Goal: Transaction & Acquisition: Purchase product/service

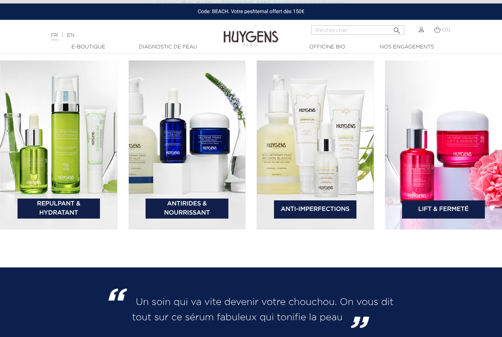
scroll to position [1106, 0]
click at [198, 219] on link "Antirides & Nourrissant" at bounding box center [186, 209] width 83 height 20
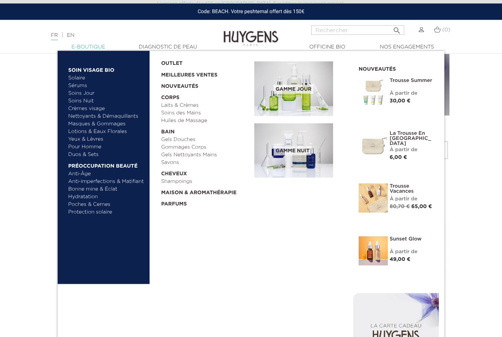
scroll to position [293, 0]
click at [132, 184] on link "Anti-imperfections & Matifiant" at bounding box center [106, 182] width 76 height 8
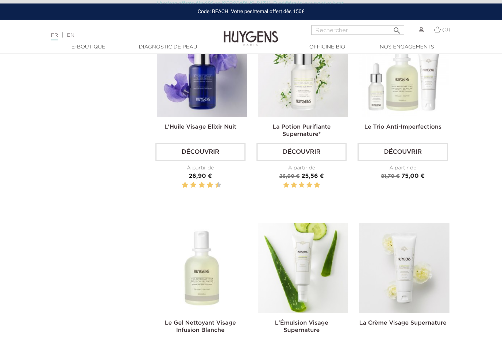
scroll to position [315, 0]
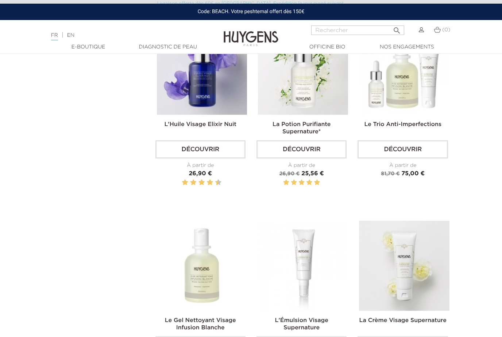
click at [315, 288] on img at bounding box center [303, 266] width 90 height 90
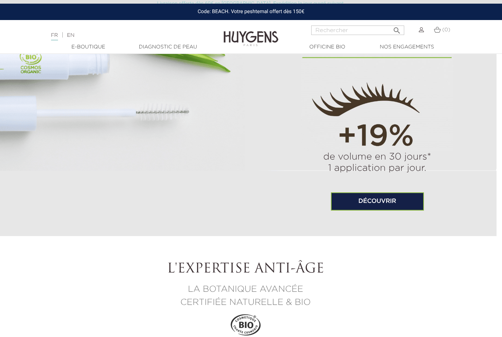
scroll to position [537, 5]
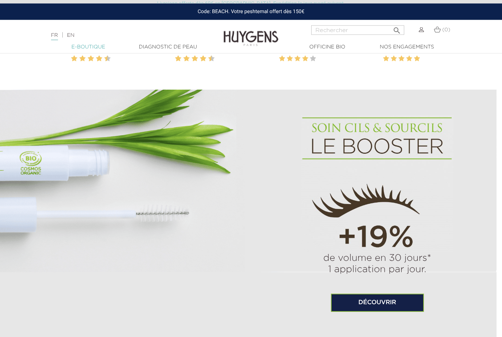
scroll to position [446, 5]
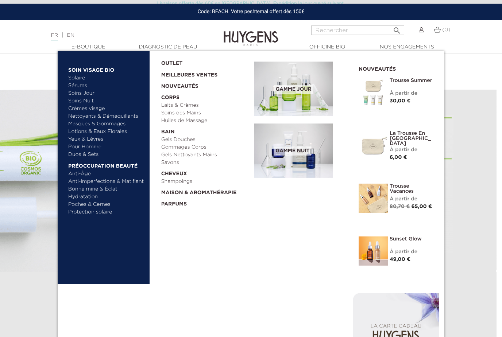
click at [124, 131] on link "Lotions & Eaux Florales" at bounding box center [106, 132] width 76 height 8
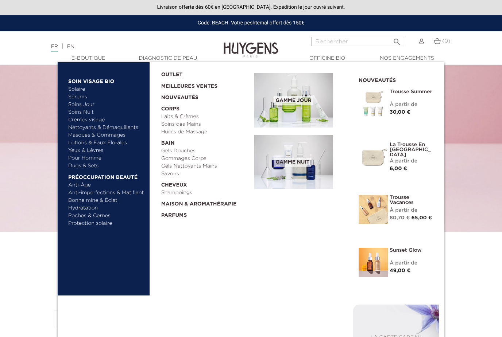
click at [96, 150] on link "Yeux & Lèvres" at bounding box center [106, 151] width 76 height 8
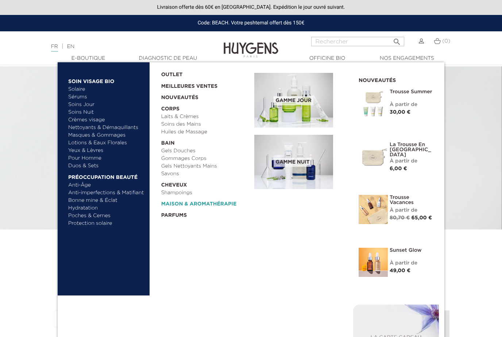
click at [222, 207] on link "  Maison & Aromathérapie" at bounding box center [205, 202] width 88 height 11
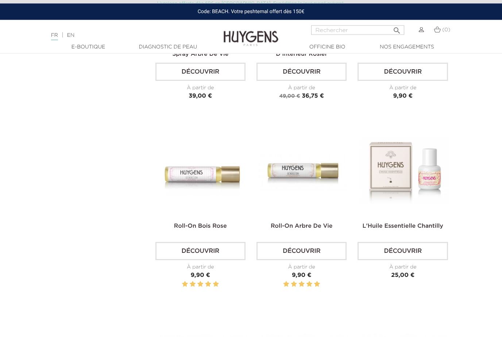
scroll to position [958, 0]
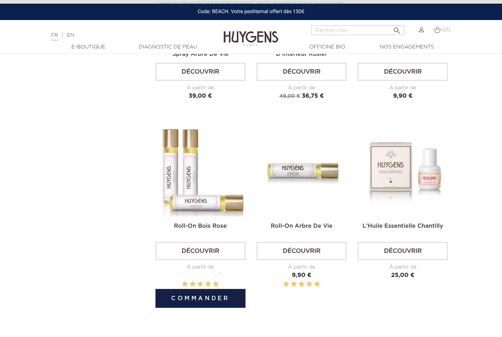
click at [225, 216] on img at bounding box center [202, 171] width 90 height 90
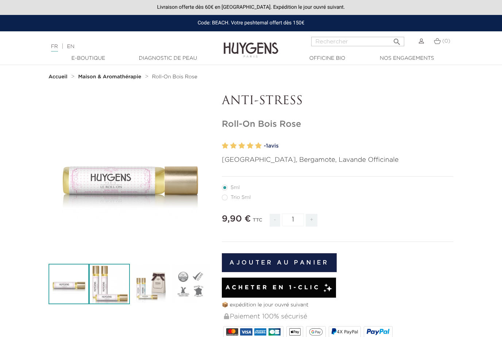
click at [112, 289] on img at bounding box center [109, 284] width 40 height 40
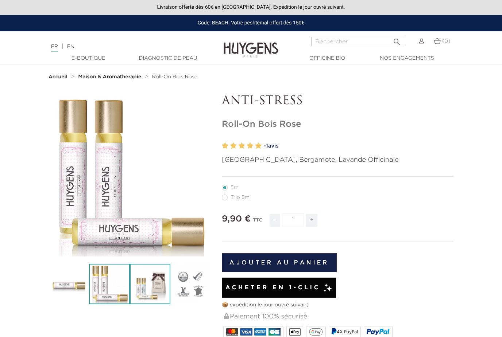
click at [155, 285] on img at bounding box center [150, 284] width 40 height 40
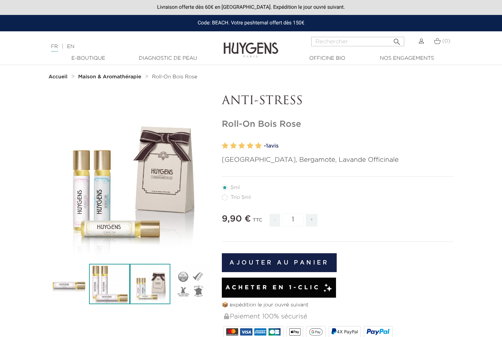
click at [114, 293] on img at bounding box center [109, 284] width 40 height 40
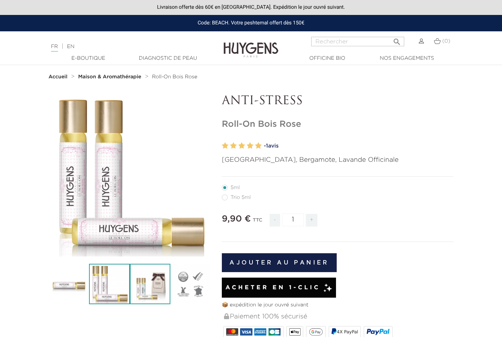
click at [148, 287] on img at bounding box center [150, 284] width 40 height 40
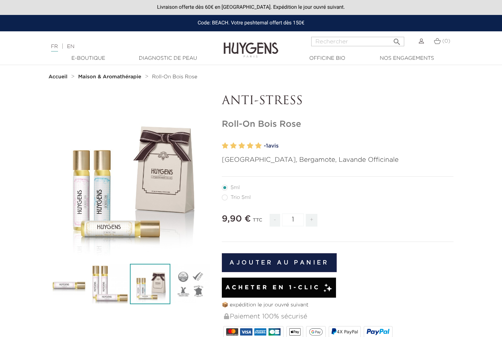
click at [247, 198] on label56"] "Trio 5ml" at bounding box center [241, 198] width 38 height 6
radio input "true"
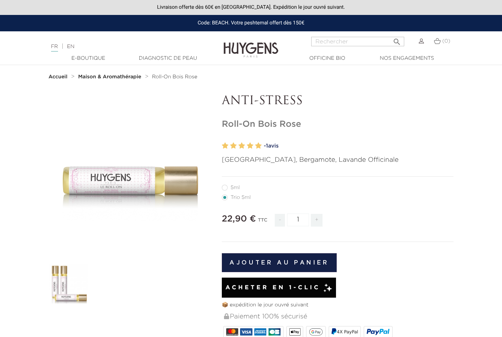
radio input "true"
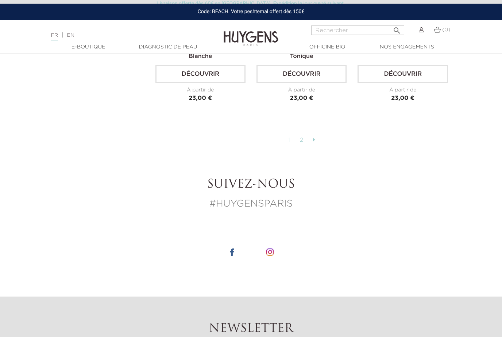
scroll to position [1902, 0]
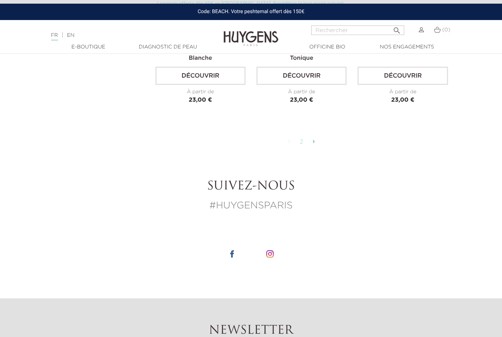
click at [318, 148] on link at bounding box center [313, 142] width 9 height 12
click at [298, 148] on link "2" at bounding box center [301, 142] width 11 height 12
click at [301, 148] on link "2" at bounding box center [301, 142] width 11 height 12
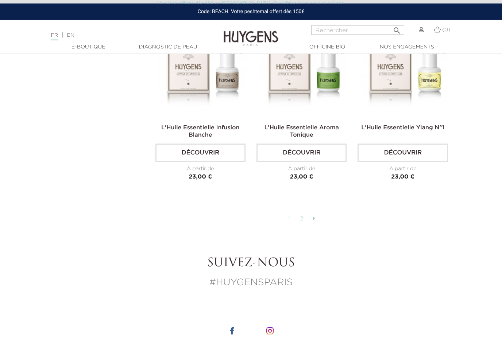
scroll to position [1823, 0]
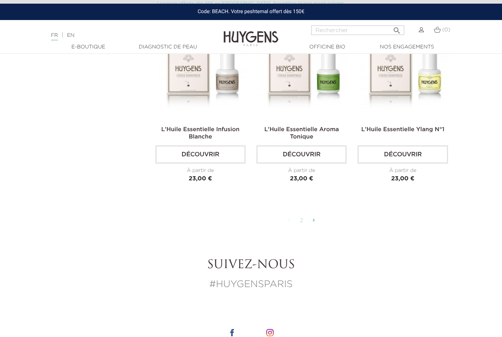
click at [303, 227] on link "2" at bounding box center [301, 221] width 11 height 12
click at [306, 227] on link "2" at bounding box center [301, 221] width 11 height 12
click at [303, 227] on link "2" at bounding box center [301, 221] width 11 height 12
click at [311, 227] on link at bounding box center [313, 221] width 9 height 12
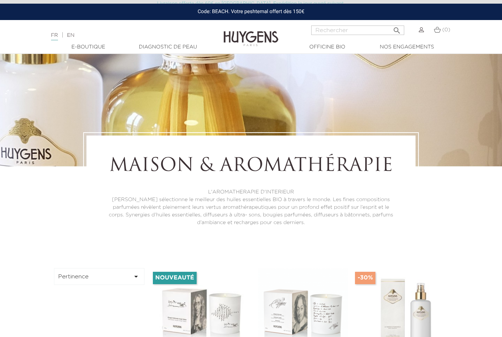
scroll to position [0, 0]
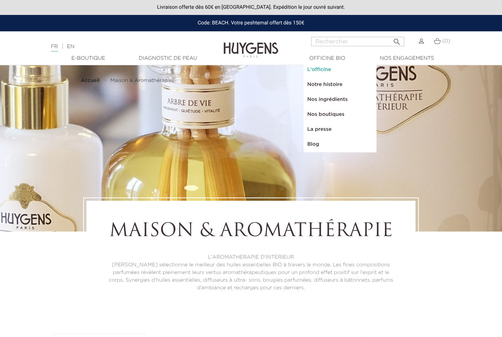
click at [332, 69] on link "L'officine" at bounding box center [339, 69] width 73 height 15
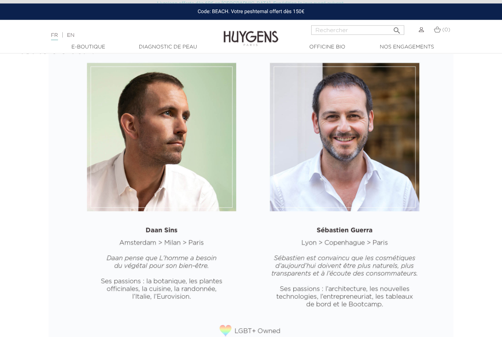
scroll to position [982, 0]
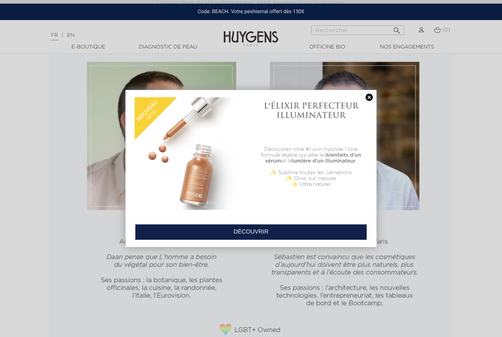
click at [370, 100] on link at bounding box center [369, 98] width 10 height 8
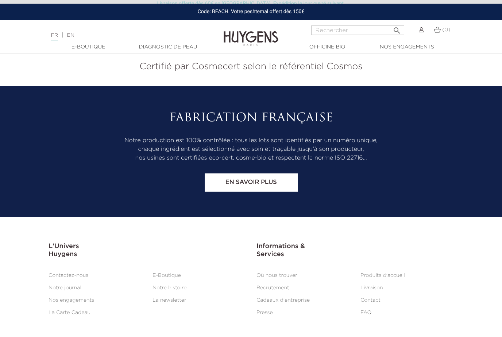
scroll to position [1625, 0]
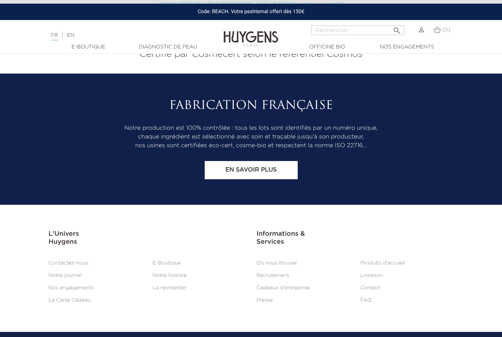
click at [79, 278] on link "Notre journal" at bounding box center [64, 275] width 33 height 5
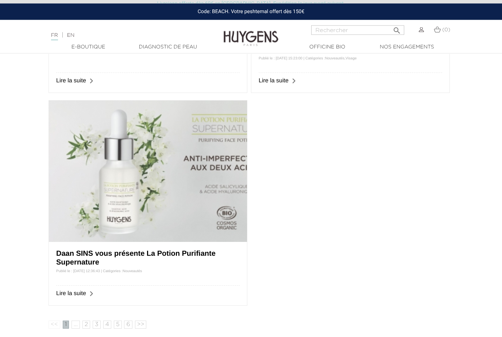
scroll to position [454, 0]
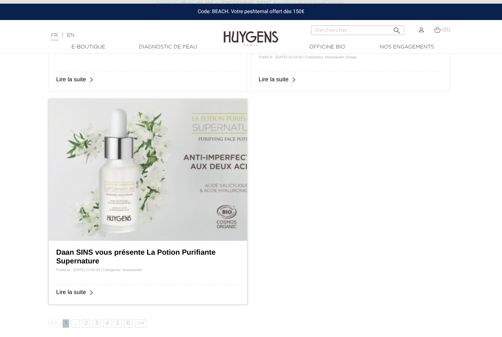
click at [139, 207] on img at bounding box center [148, 170] width 198 height 141
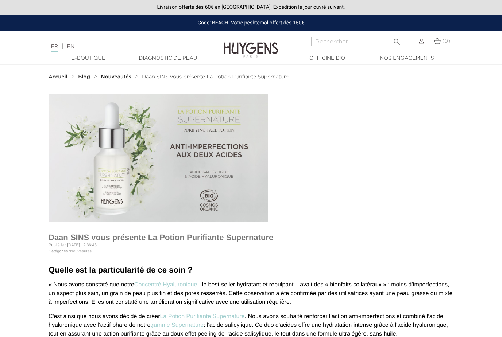
click at [282, 22] on div "Code: BEACH. Votre peshtemal offert dès 150€" at bounding box center [251, 23] width 502 height 16
click at [260, 25] on div "Code: BEACH. Votre peshtemal offert dès 150€" at bounding box center [251, 23] width 502 height 16
click at [280, 27] on div "Code: BEACH. Votre peshtemal offert dès 150€" at bounding box center [251, 23] width 502 height 16
click at [227, 23] on div "Code: BEACH. Votre peshtemal offert dès 150€" at bounding box center [251, 23] width 502 height 16
click at [223, 24] on div "Code: BEACH. Votre peshtemal offert dès 150€" at bounding box center [251, 23] width 502 height 16
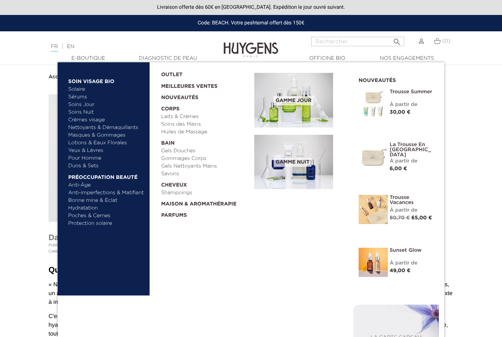
click at [94, 167] on link "Duos & Sets" at bounding box center [106, 166] width 76 height 8
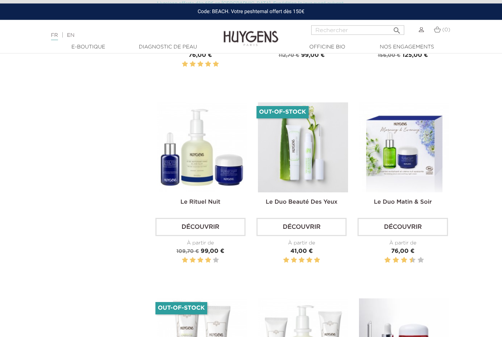
scroll to position [797, 0]
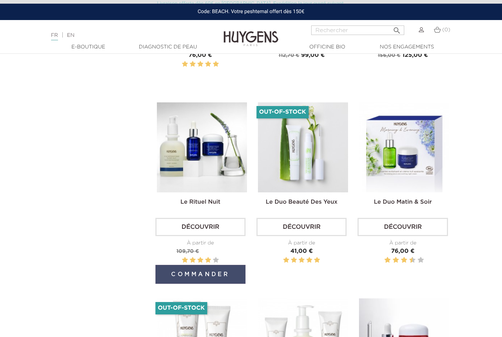
click at [228, 284] on button "Commander" at bounding box center [200, 274] width 90 height 19
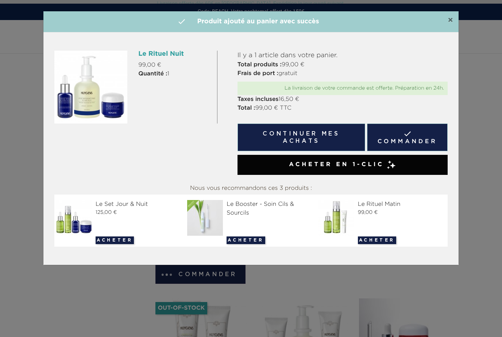
click at [452, 19] on span "×" at bounding box center [449, 20] width 5 height 9
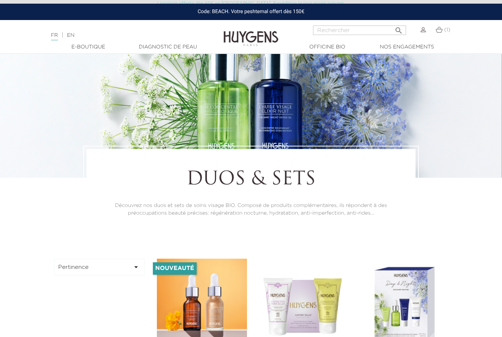
scroll to position [0, 0]
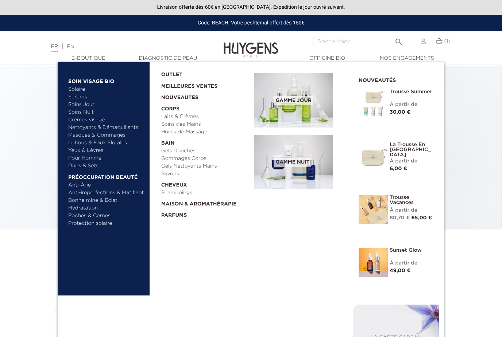
click at [132, 192] on link "Anti-imperfections & Matifiant" at bounding box center [106, 193] width 76 height 8
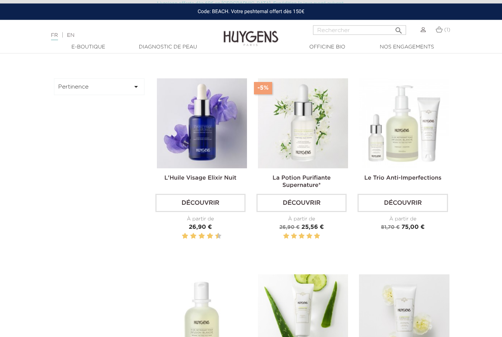
scroll to position [262, 0]
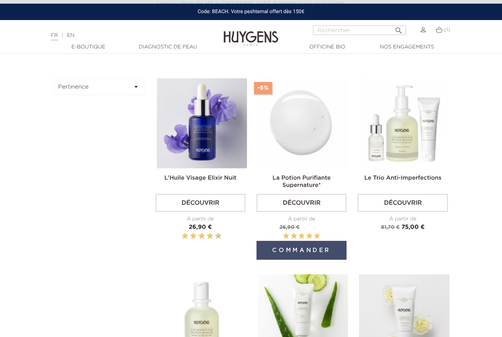
click at [326, 260] on button "Commander" at bounding box center [301, 250] width 90 height 19
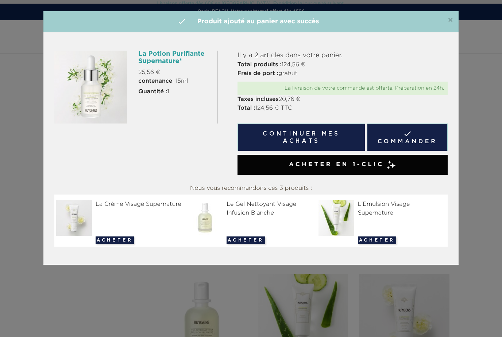
click at [140, 207] on div "La Crème Visage Supernature" at bounding box center [119, 204] width 127 height 9
click at [472, 200] on div "×  Produit ajouté au panier avec succès La Potion Purifiante Supernature* 25,5…" at bounding box center [251, 168] width 502 height 337
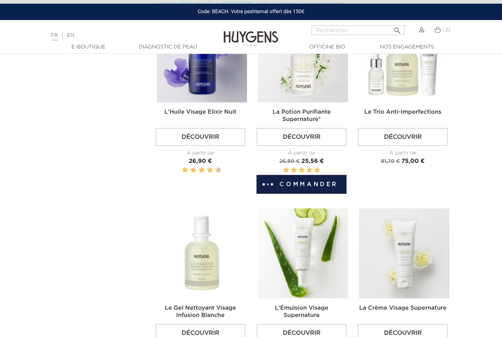
scroll to position [327, 0]
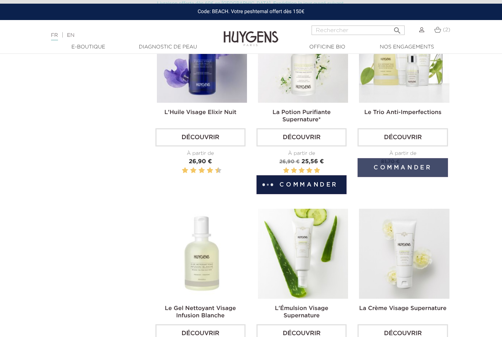
click at [423, 177] on button "Commander" at bounding box center [402, 167] width 90 height 19
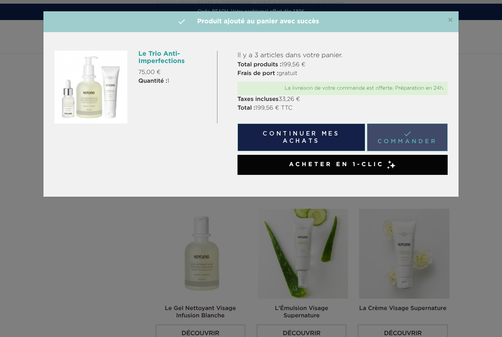
click at [411, 137] on link " Commander" at bounding box center [407, 138] width 81 height 28
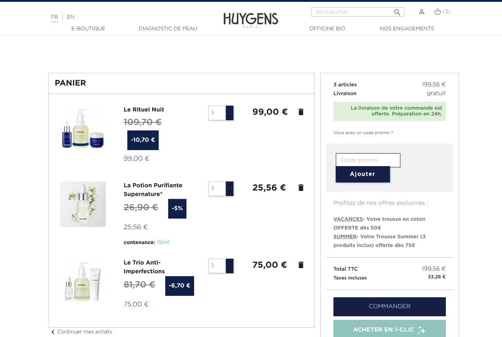
scroll to position [31, 0]
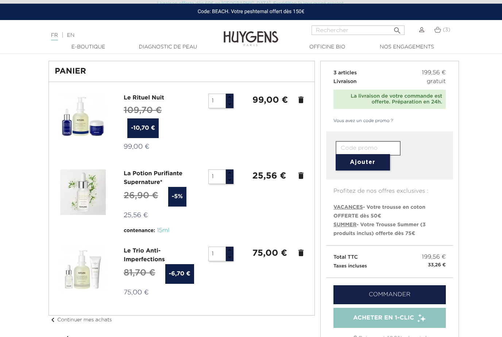
click at [302, 177] on icon "delete" at bounding box center [300, 175] width 9 height 9
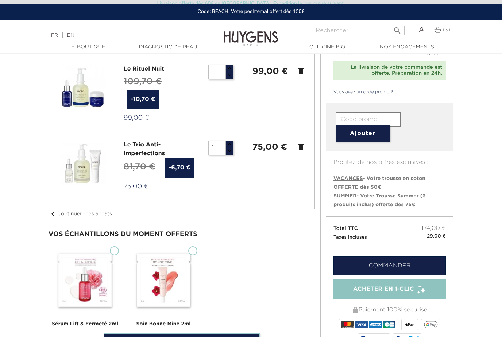
scroll to position [5, 0]
click at [380, 118] on input "text" at bounding box center [367, 120] width 65 height 15
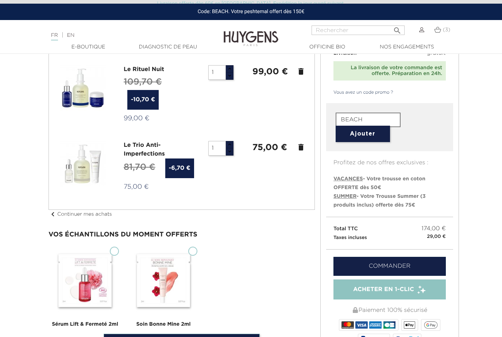
type input "BEACH"
click at [376, 131] on button "Ajouter" at bounding box center [362, 134] width 54 height 16
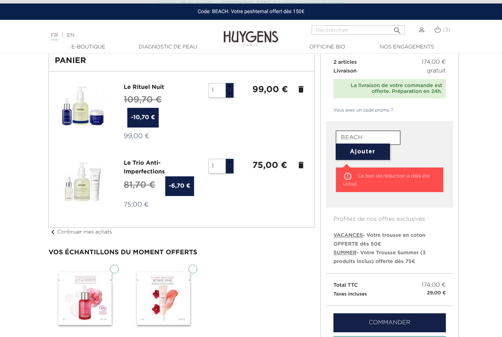
scroll to position [0, 0]
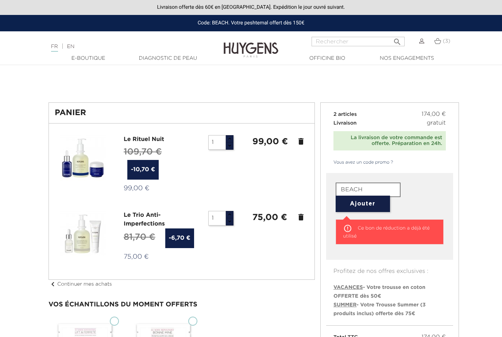
click at [83, 163] on img at bounding box center [83, 158] width 46 height 46
click at [300, 141] on icon "delete" at bounding box center [300, 141] width 9 height 9
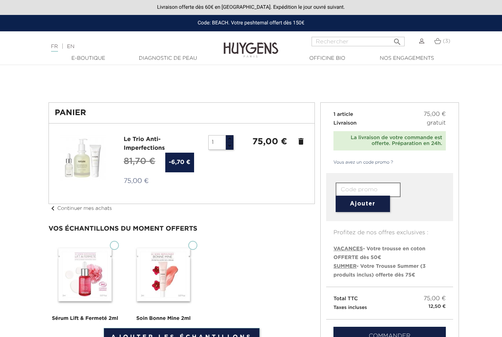
click at [299, 138] on icon "delete" at bounding box center [300, 141] width 9 height 9
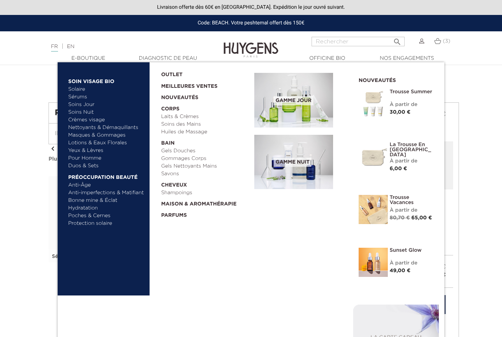
click at [303, 163] on span "Gamme nuit" at bounding box center [292, 162] width 38 height 9
